Goal: Information Seeking & Learning: Find specific page/section

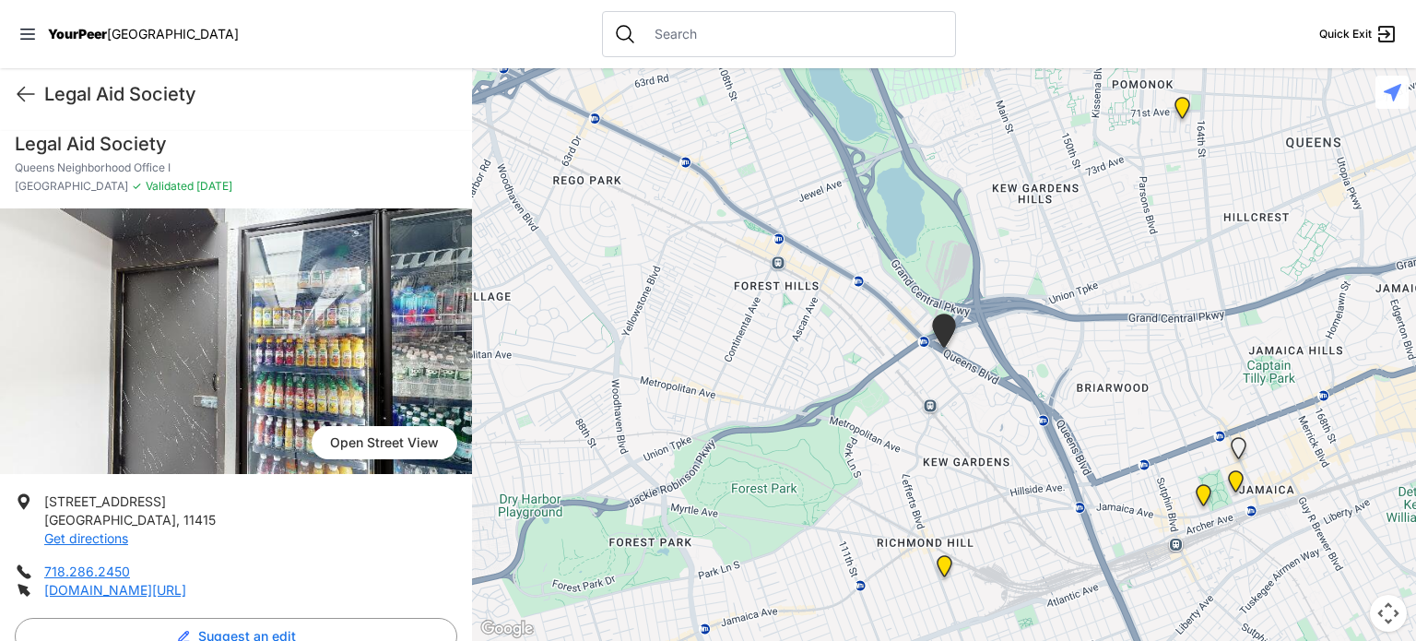
scroll to position [184, 0]
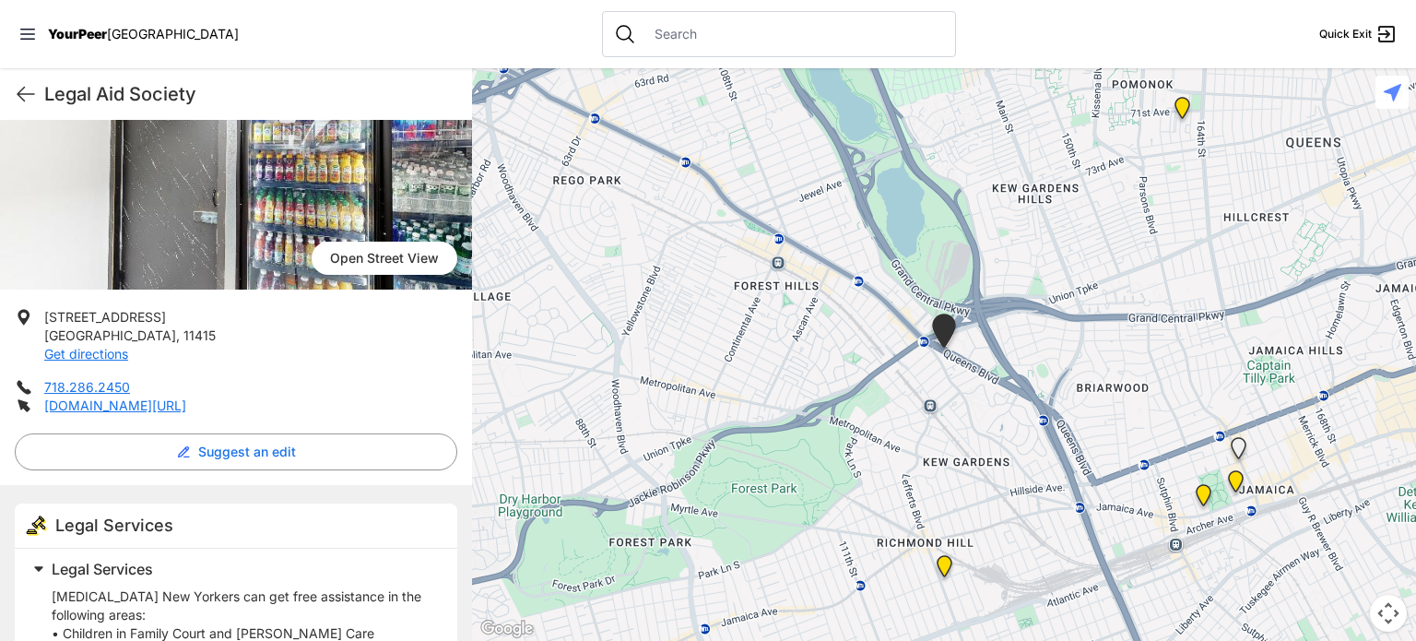
click at [73, 41] on span "YourPeer" at bounding box center [77, 34] width 59 height 16
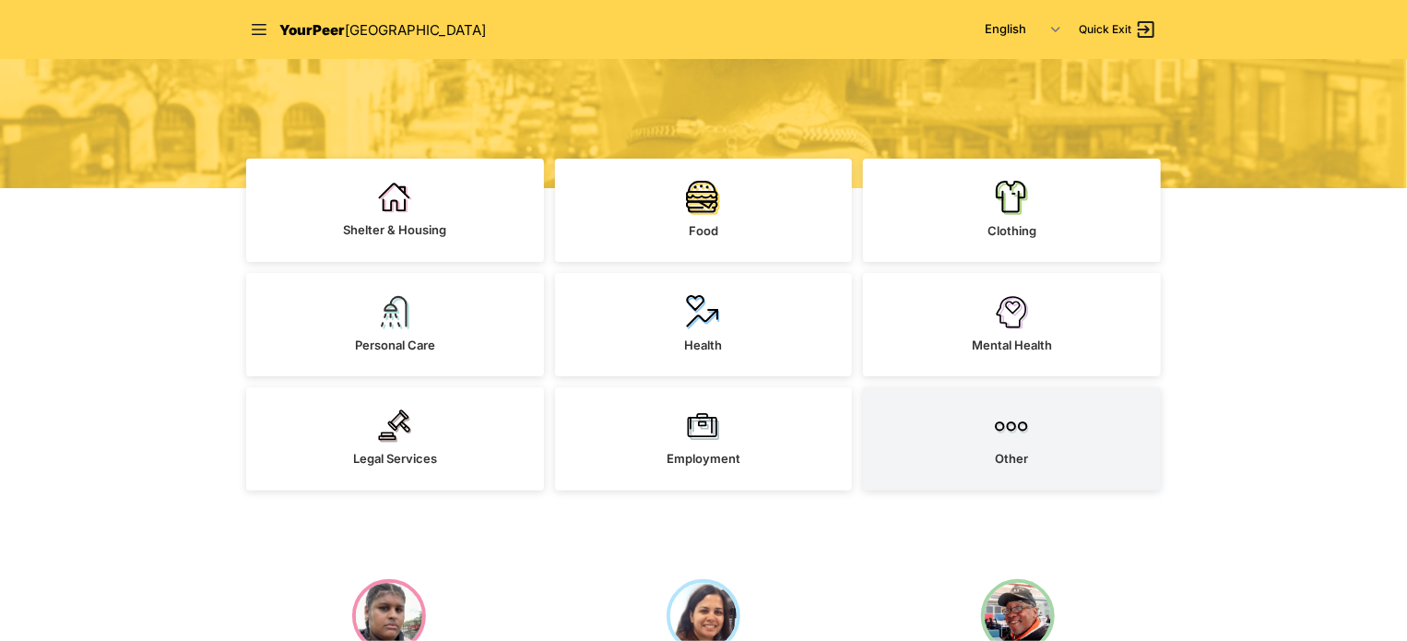
click at [988, 420] on link "Other" at bounding box center [1012, 438] width 298 height 103
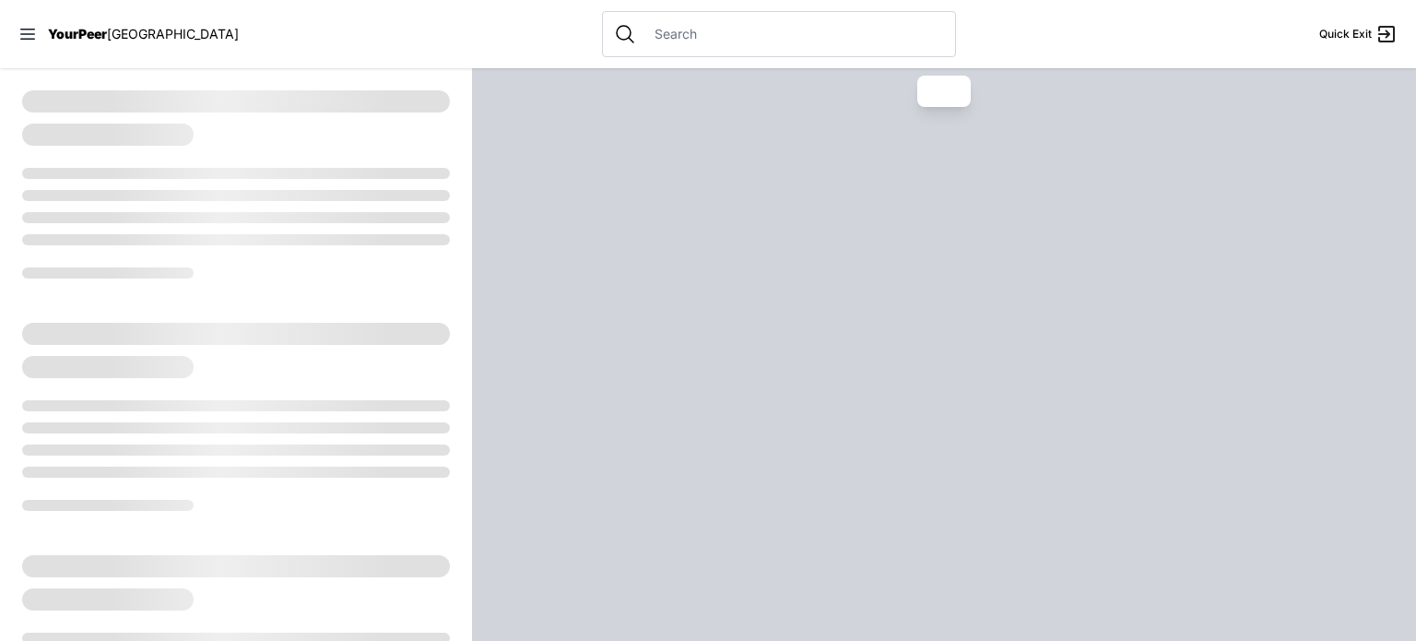
select select "recentlyUpdated"
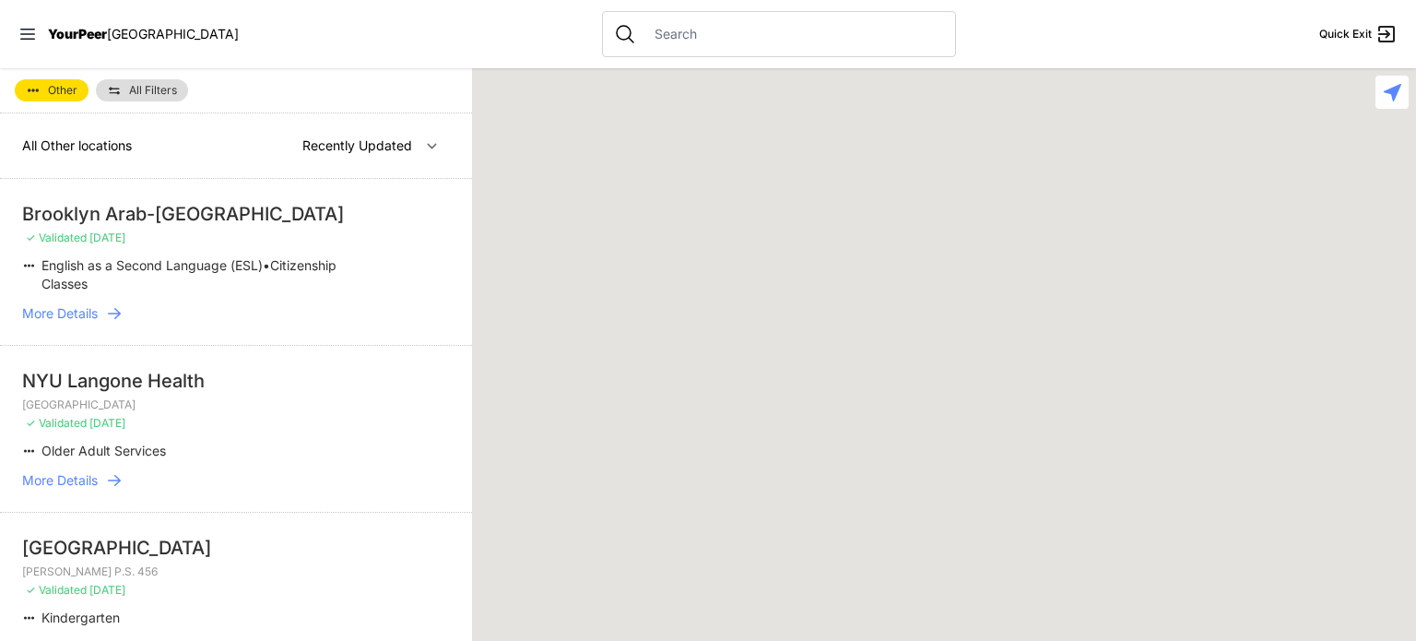
click at [647, 25] on input "text" at bounding box center [794, 34] width 301 height 18
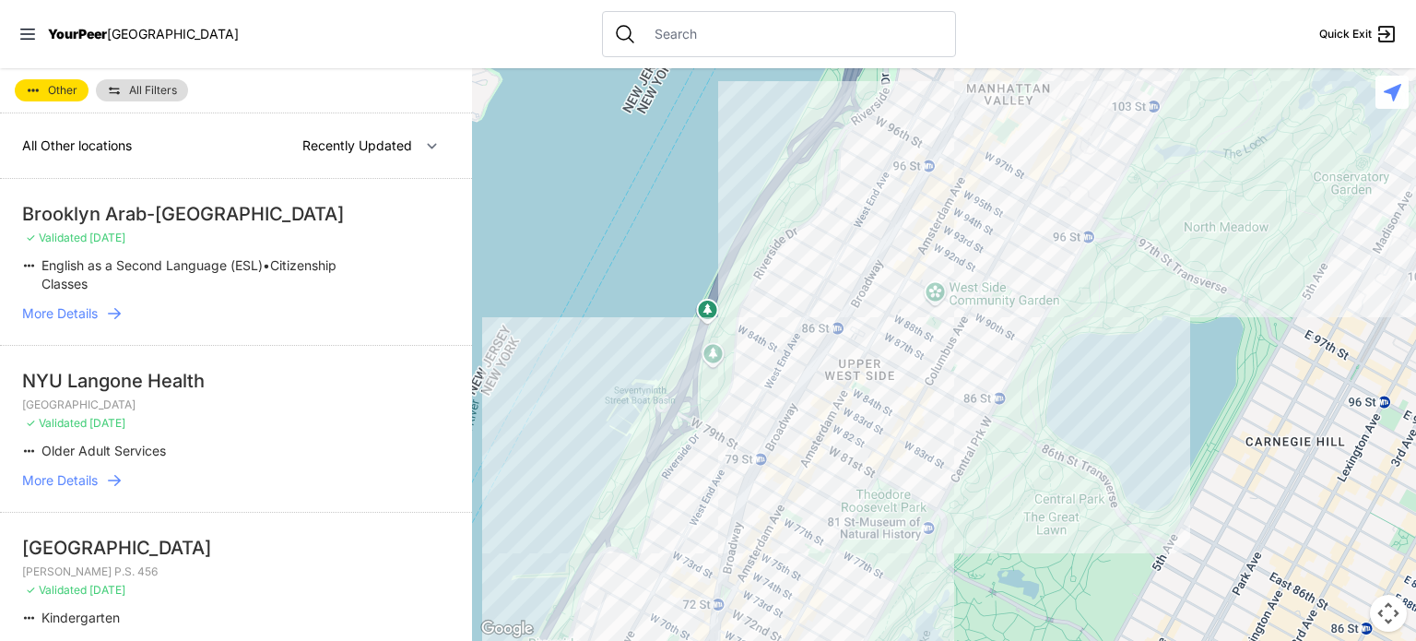
paste input "11208"
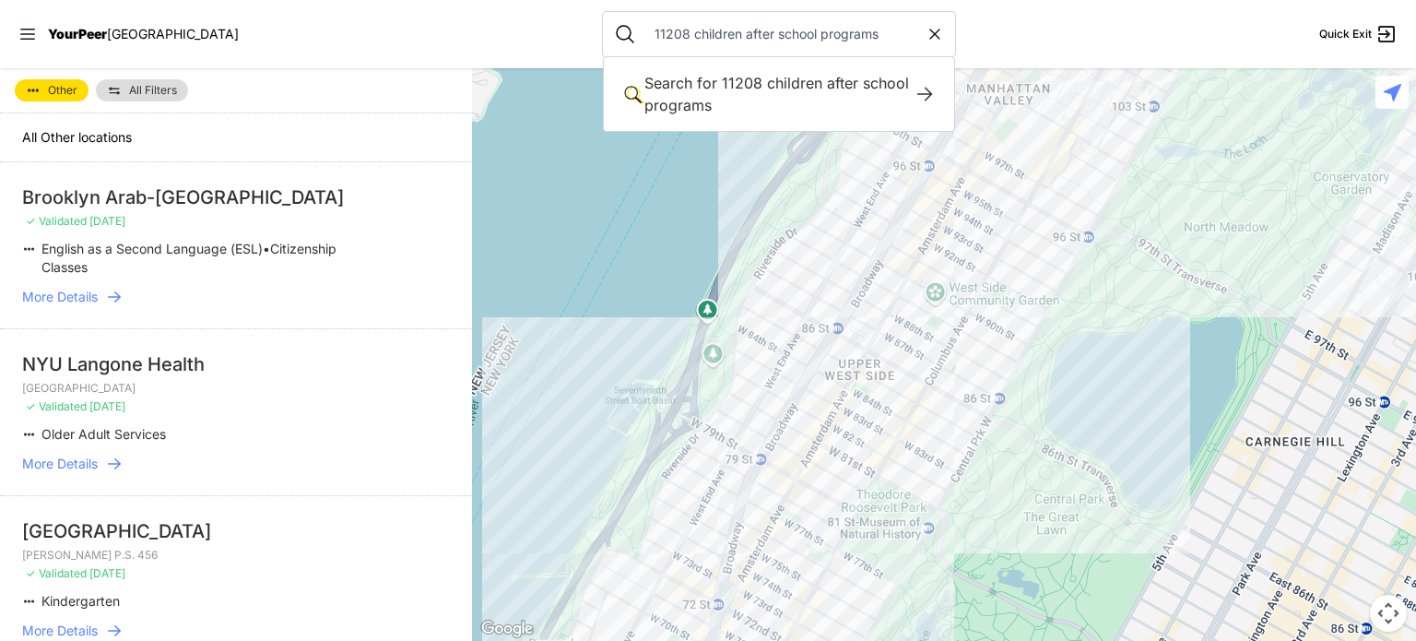
type input "11208 children after school programs"
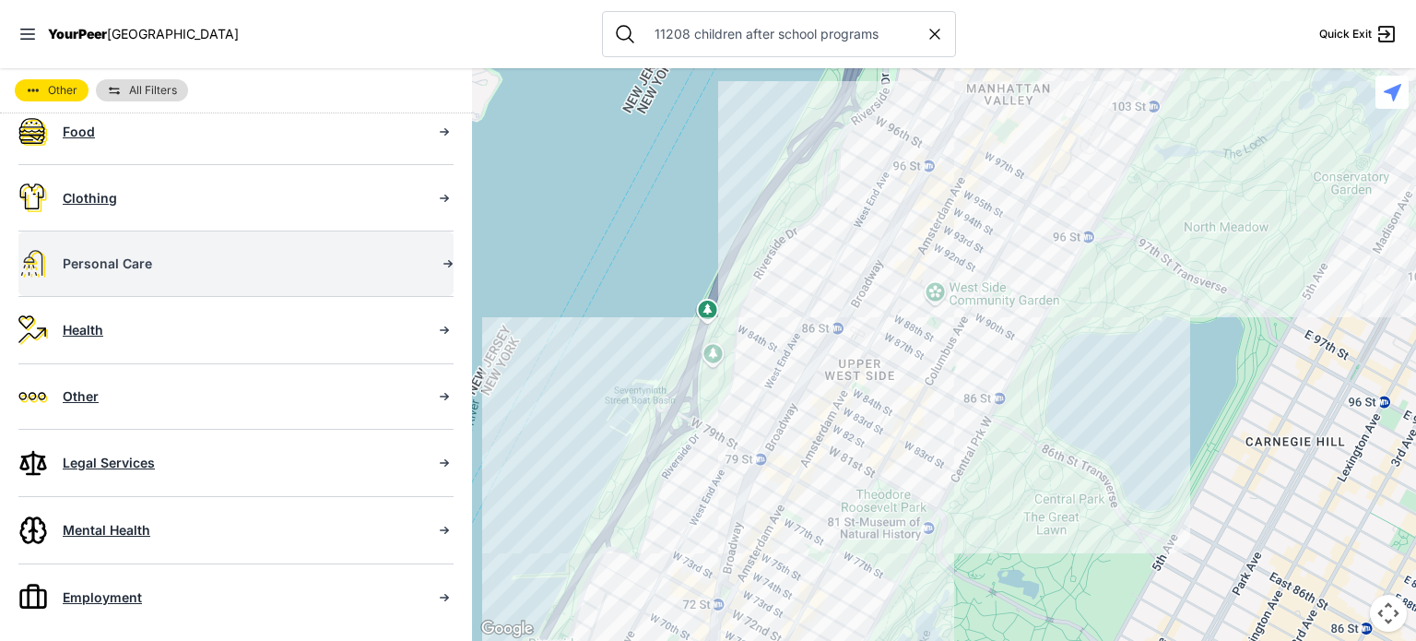
scroll to position [279, 0]
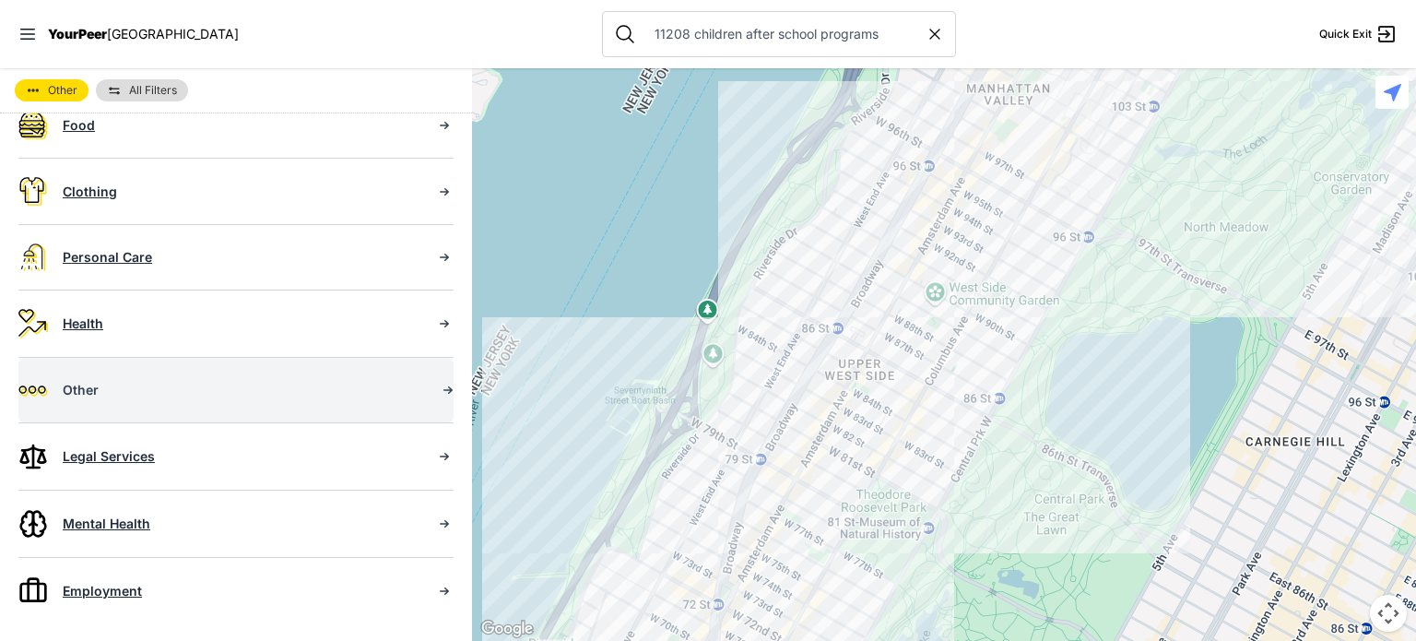
click at [105, 388] on div "Other" at bounding box center [242, 390] width 358 height 18
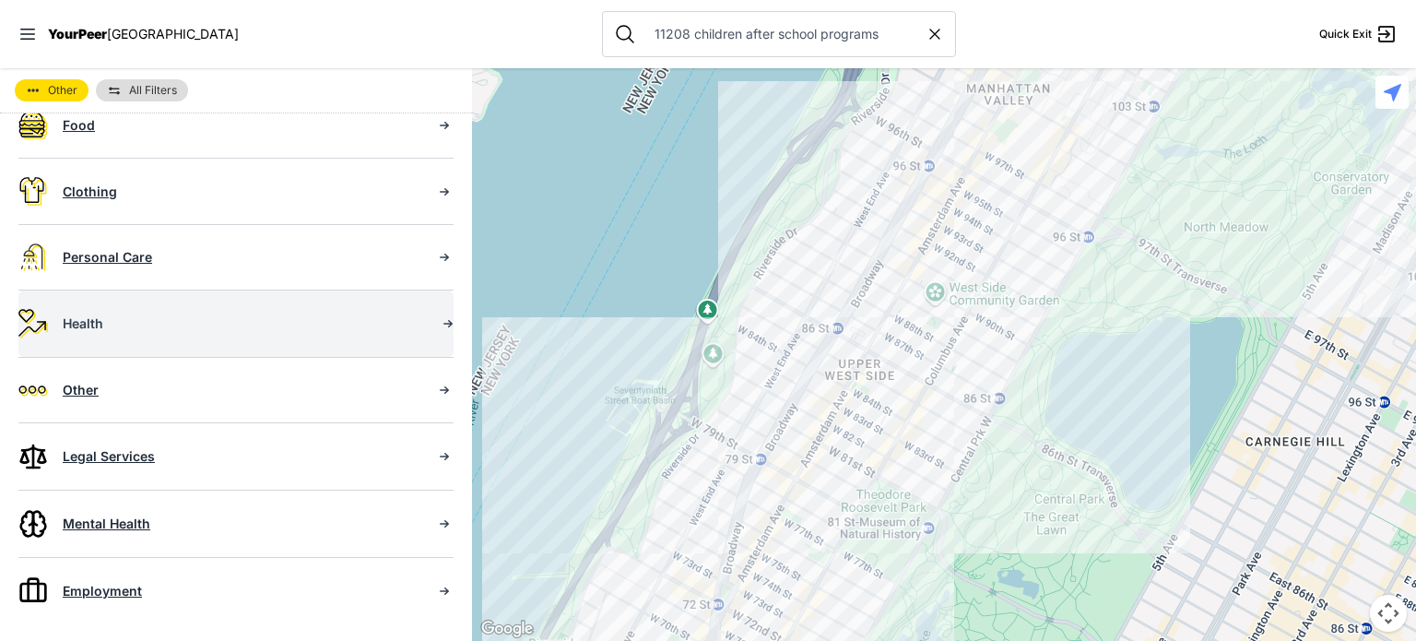
scroll to position [0, 0]
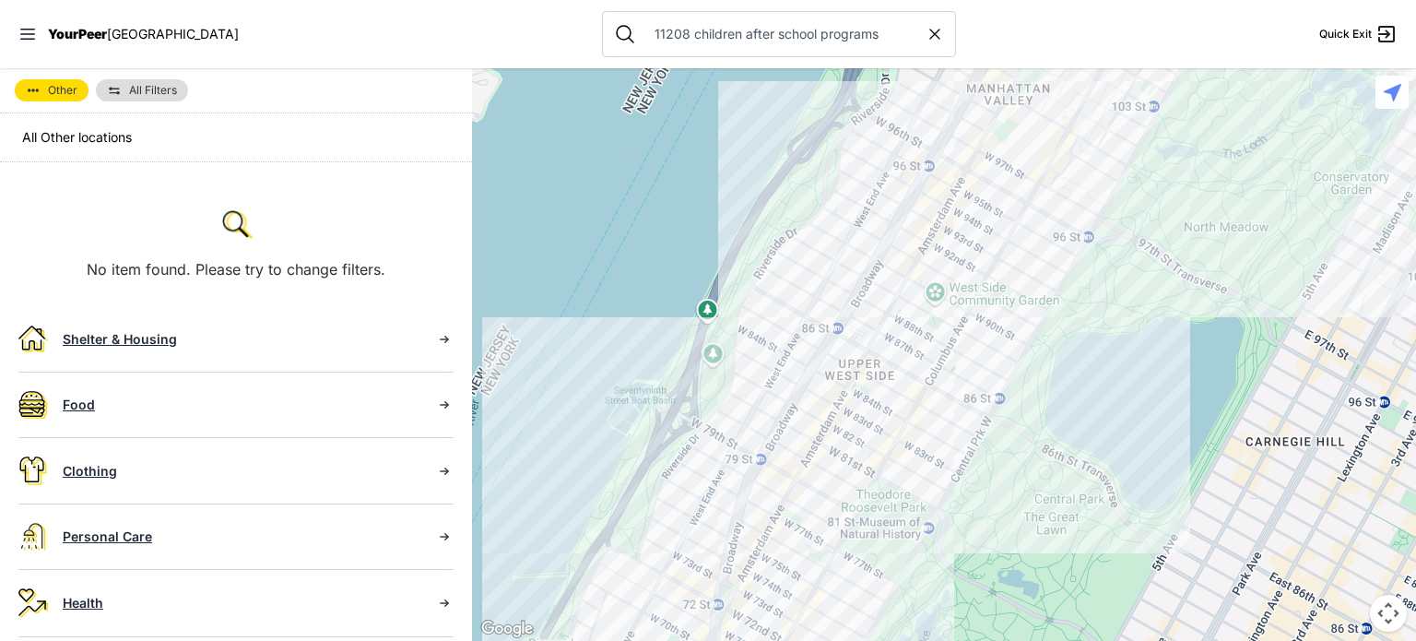
click at [90, 30] on span "YourPeer" at bounding box center [77, 34] width 59 height 16
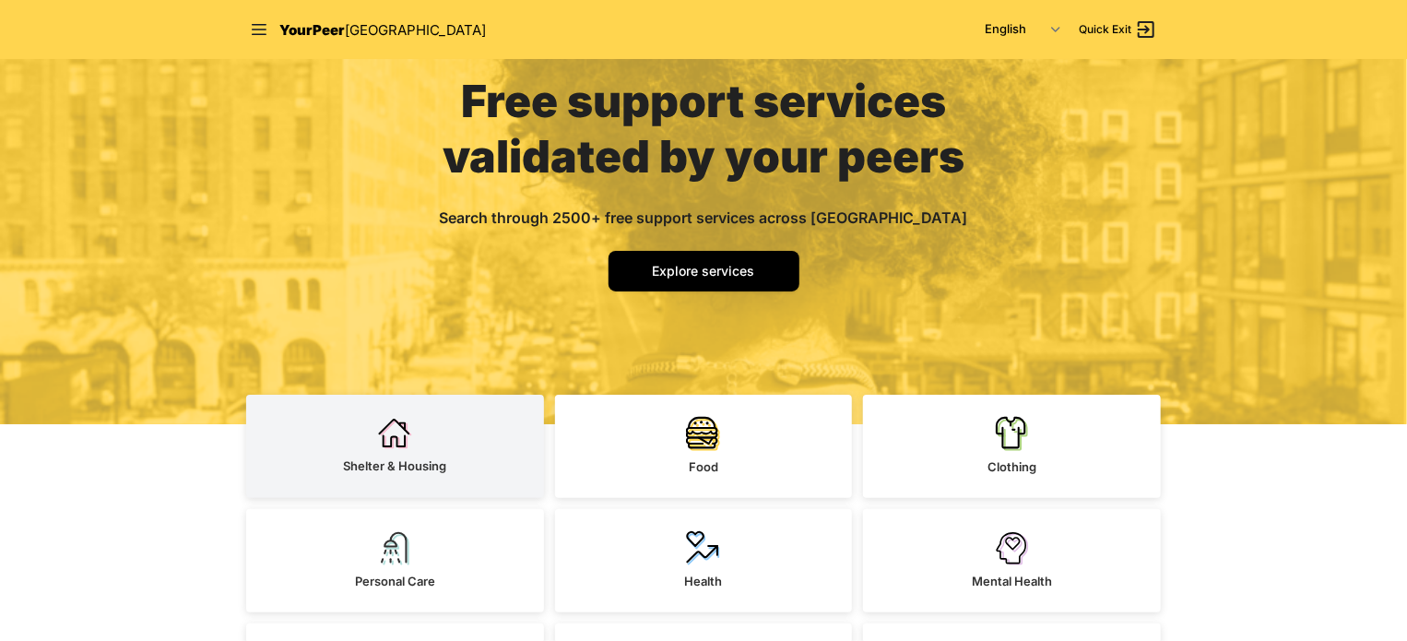
scroll to position [277, 0]
